Goal: Navigation & Orientation: Find specific page/section

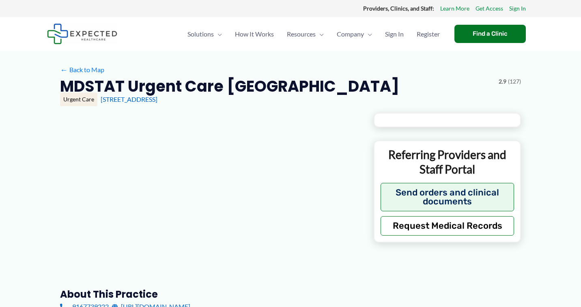
type input "**********"
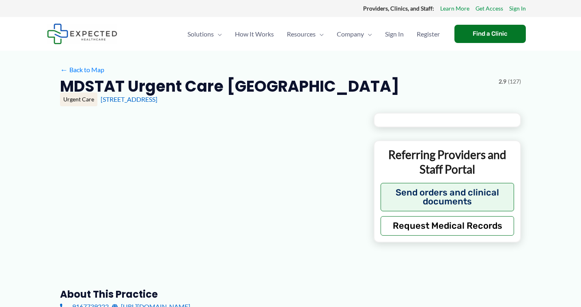
type input "**********"
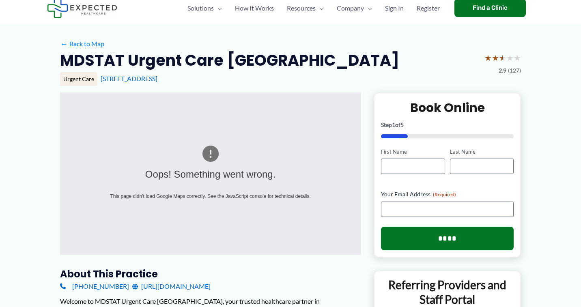
scroll to position [28, 0]
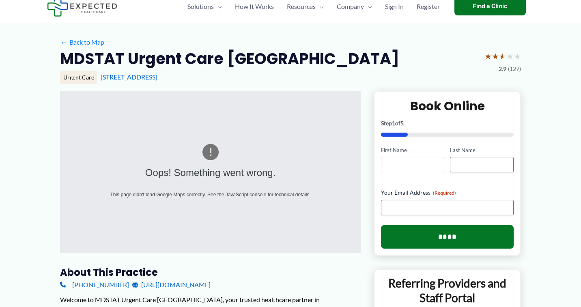
click at [402, 158] on input "First Name" at bounding box center [413, 164] width 64 height 15
click at [390, 65] on div "MDSTAT Urgent Care Roseville ★ ★ ★ ★ ★ 2.9 (127)" at bounding box center [290, 62] width 461 height 26
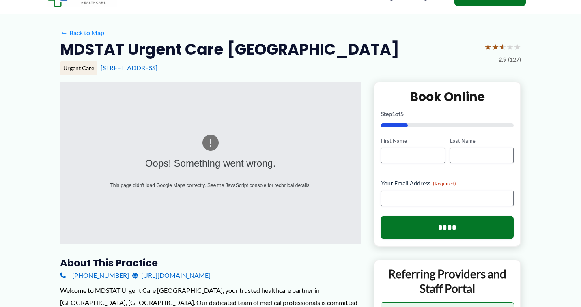
scroll to position [0, 0]
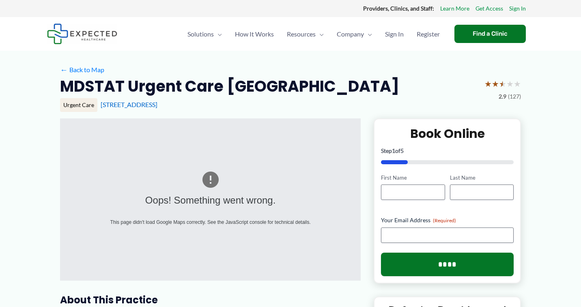
click at [253, 90] on h2 "MDSTAT Urgent Care [GEOGRAPHIC_DATA]" at bounding box center [229, 86] width 339 height 20
click at [214, 194] on div "Oops! Something went wrong." at bounding box center [210, 200] width 237 height 18
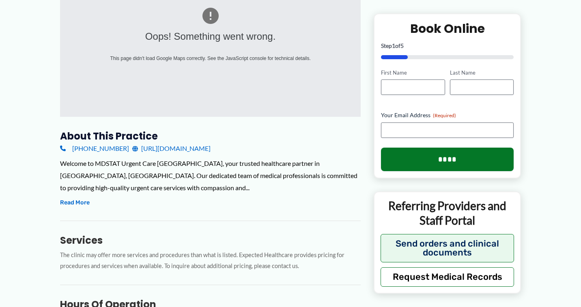
scroll to position [163, 0]
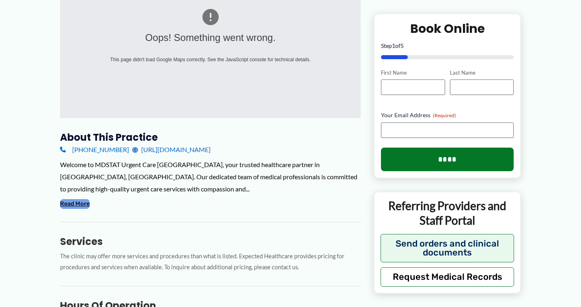
click at [79, 202] on button "Read More" at bounding box center [75, 204] width 30 height 10
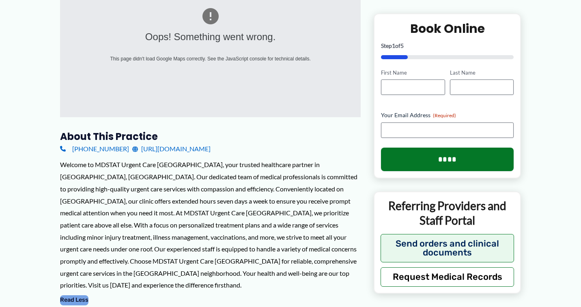
scroll to position [0, 0]
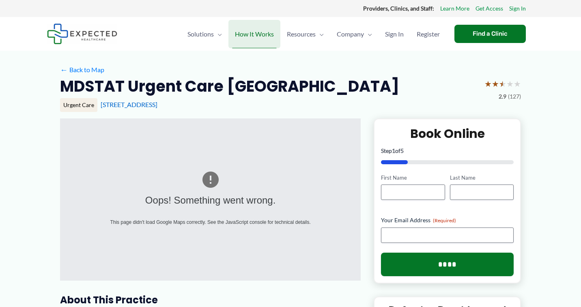
click at [265, 34] on span "How It Works" at bounding box center [254, 34] width 39 height 28
